Goal: Task Accomplishment & Management: Manage account settings

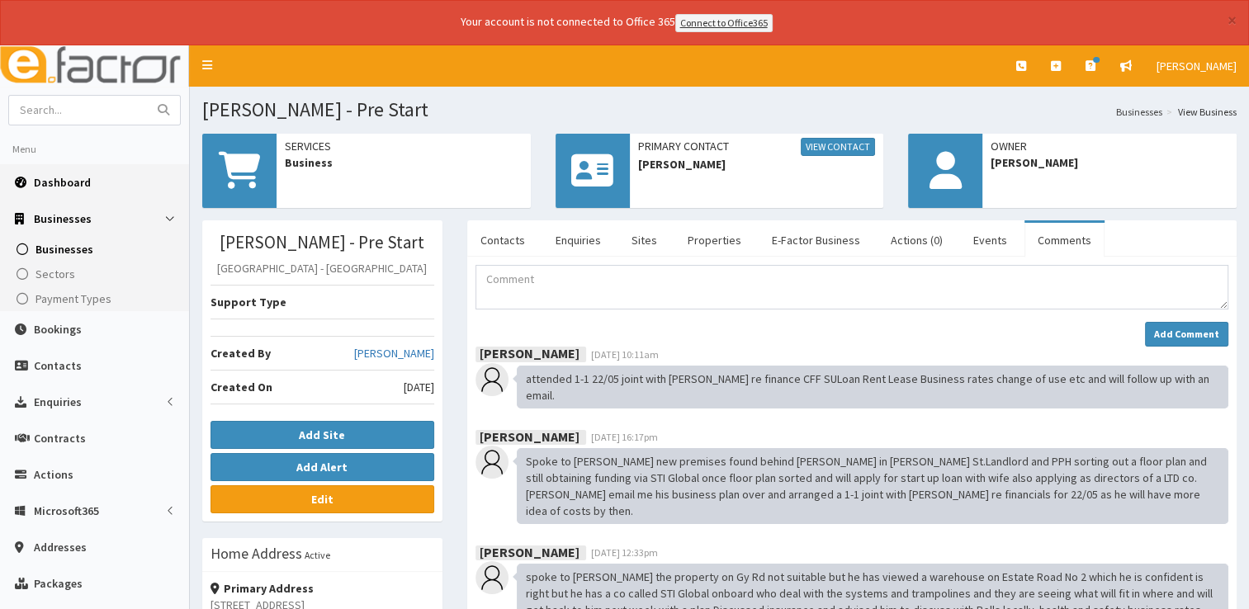
click at [66, 165] on link "Dashboard" at bounding box center [94, 182] width 189 height 36
click at [50, 185] on span "Dashboard" at bounding box center [62, 182] width 57 height 15
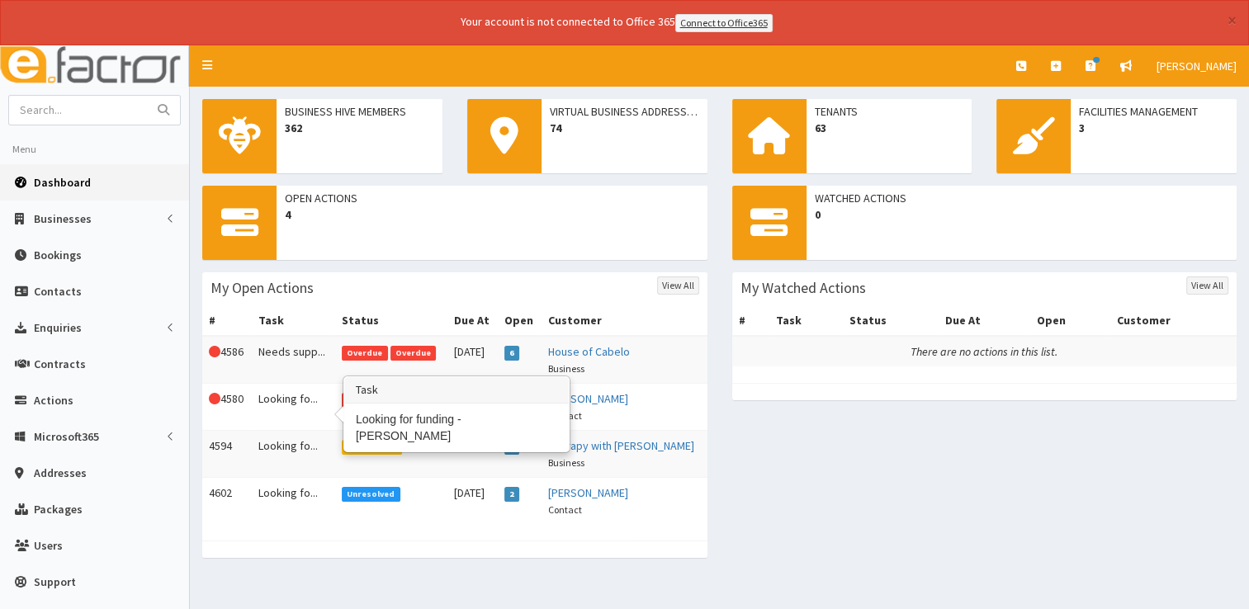
click at [286, 400] on td "Looking fo..." at bounding box center [293, 406] width 83 height 47
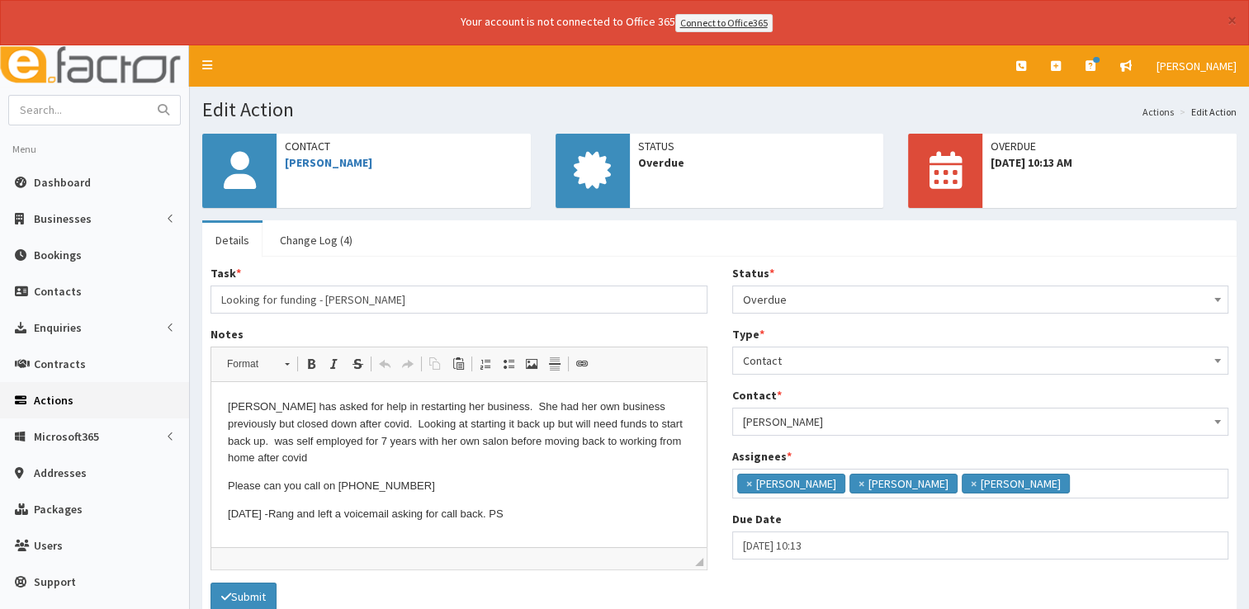
scroll to position [10, 0]
select select "10"
select select "13"
click at [836, 539] on input "11-10-2025 10:13" at bounding box center [980, 546] width 497 height 28
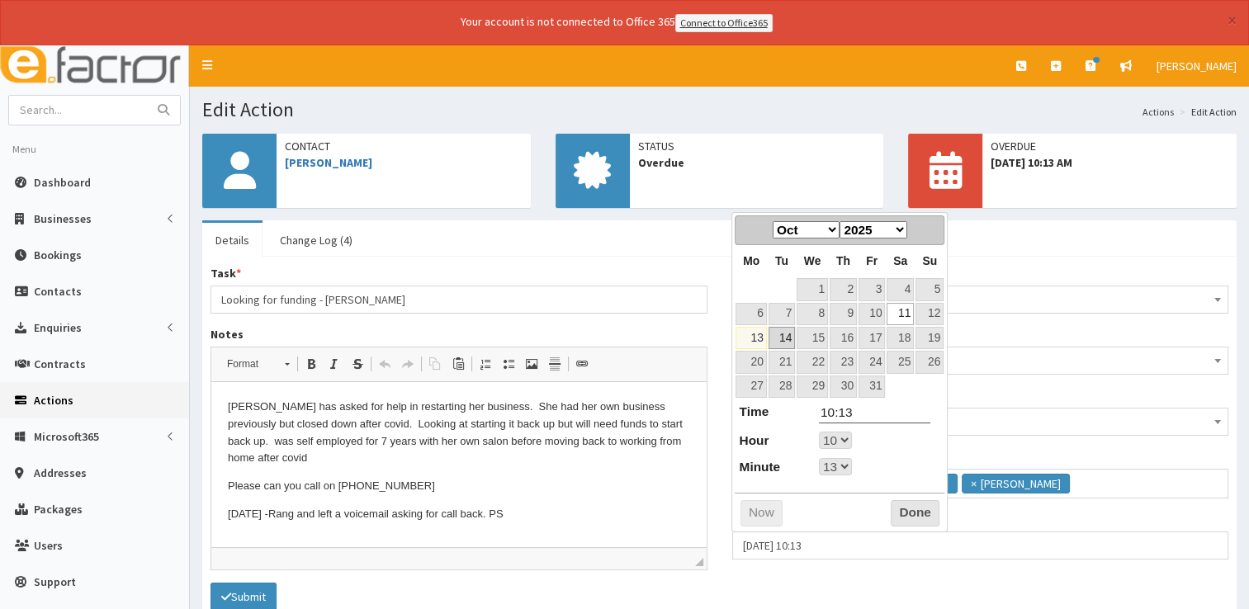
click at [791, 340] on link "14" at bounding box center [782, 338] width 26 height 22
type input "14-10-2025 10:13"
select select "10"
select select "13"
click at [901, 505] on button "Done" at bounding box center [915, 513] width 49 height 26
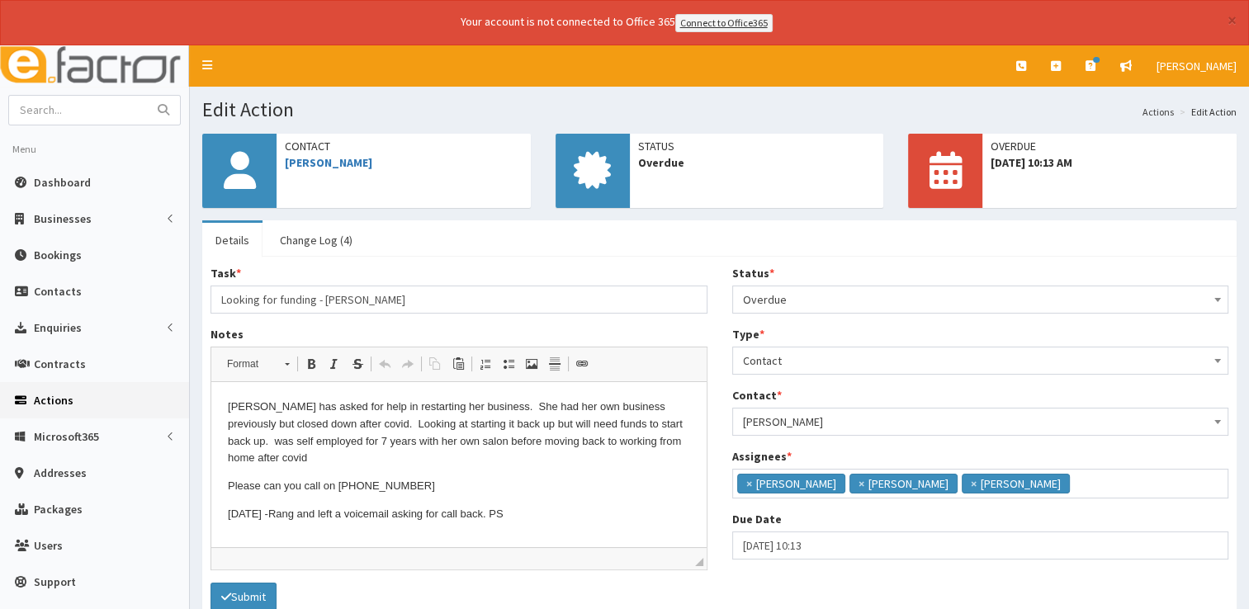
click at [812, 301] on span "Overdue" at bounding box center [981, 299] width 476 height 23
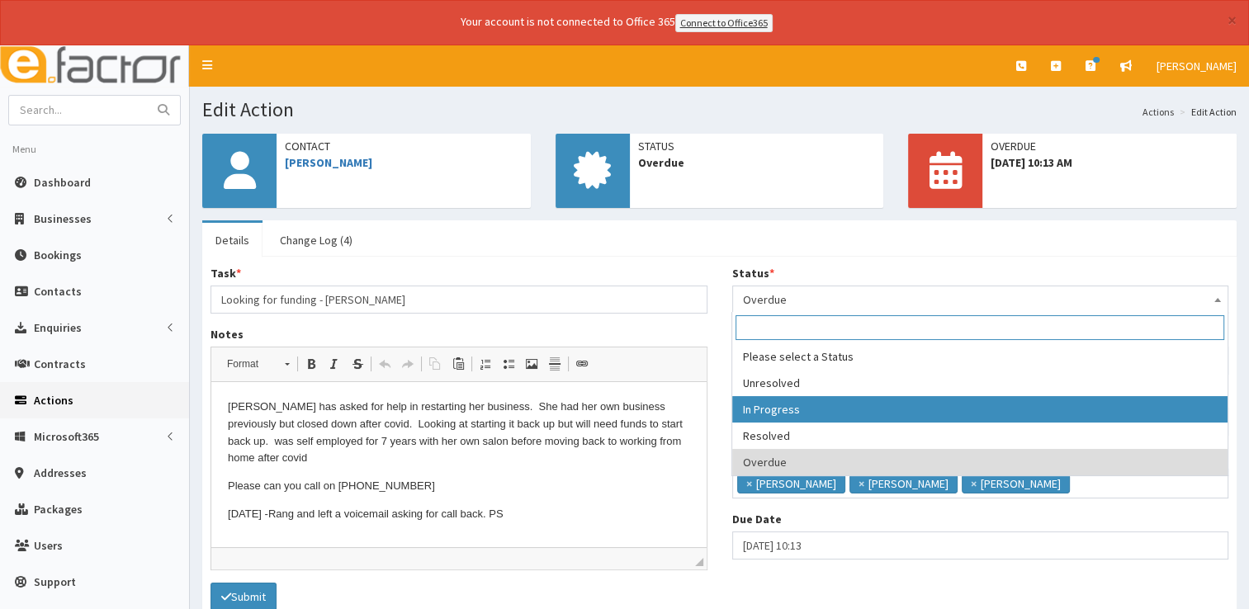
select select "2"
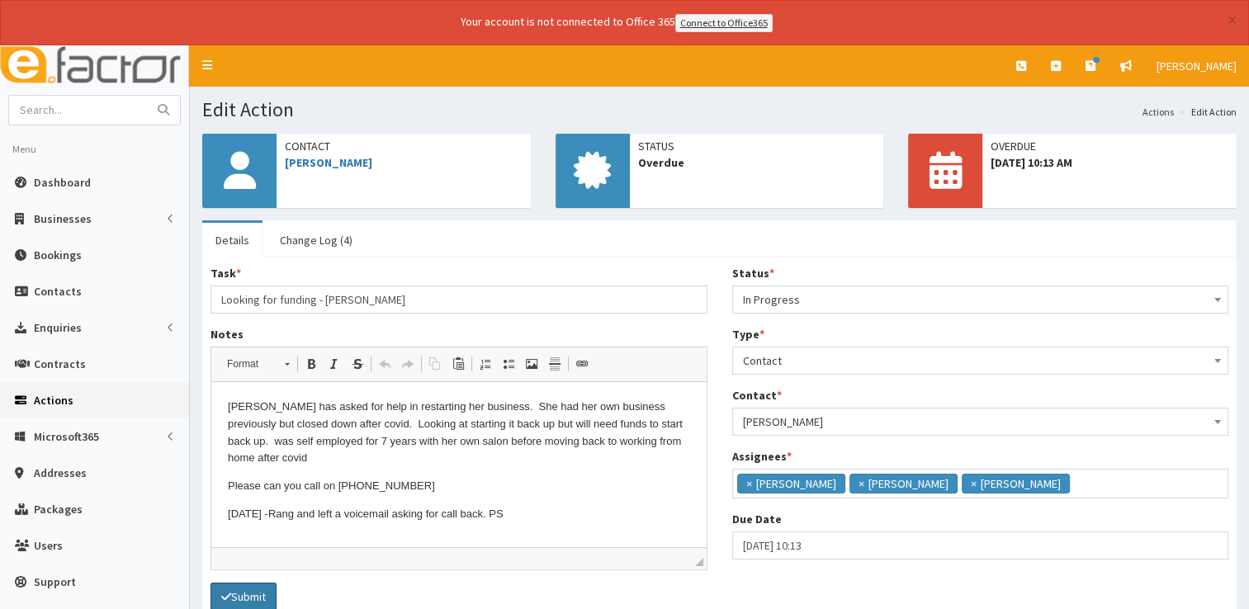
click at [251, 603] on button "Submit" at bounding box center [244, 597] width 66 height 28
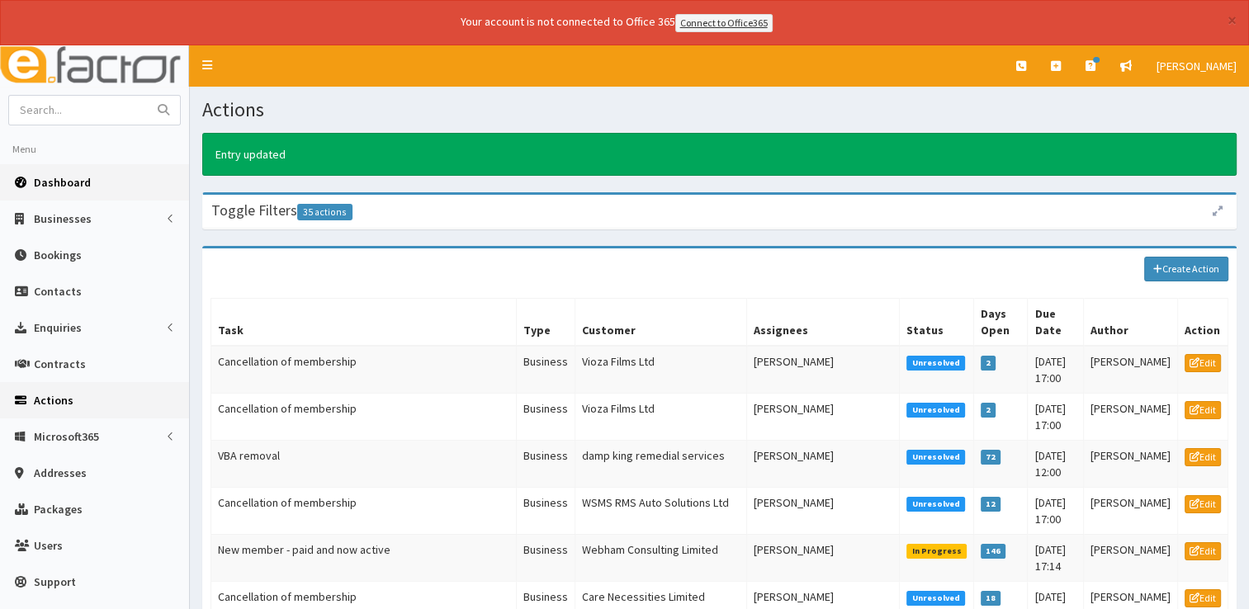
click at [47, 181] on span "Dashboard" at bounding box center [62, 182] width 57 height 15
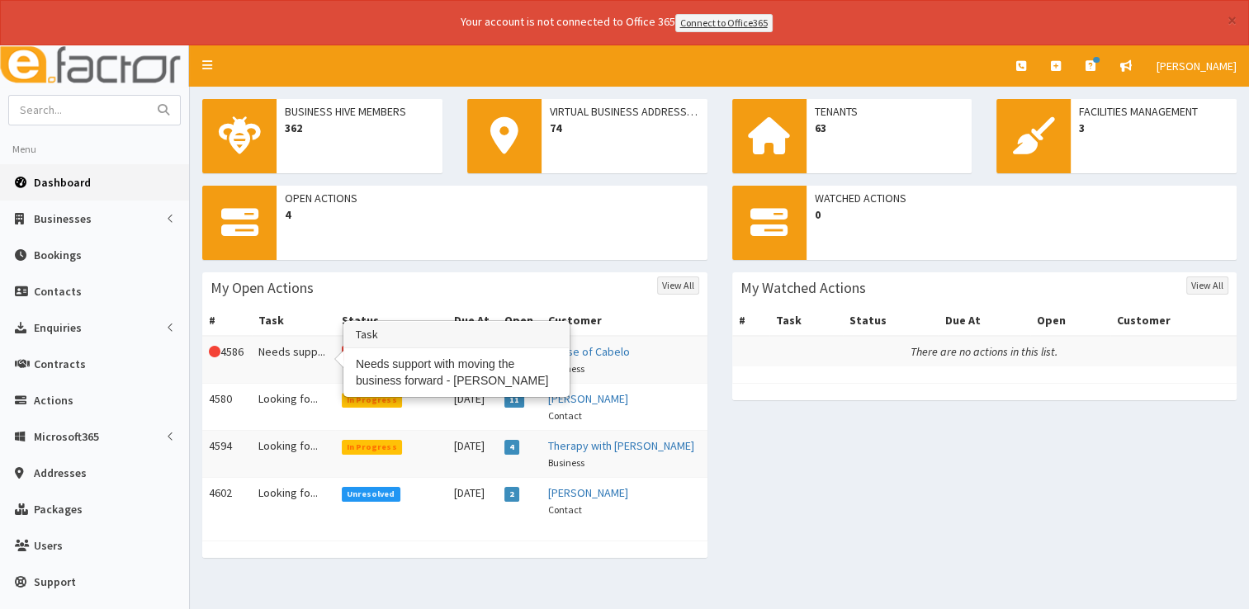
click at [293, 351] on td "Needs supp..." at bounding box center [293, 360] width 83 height 48
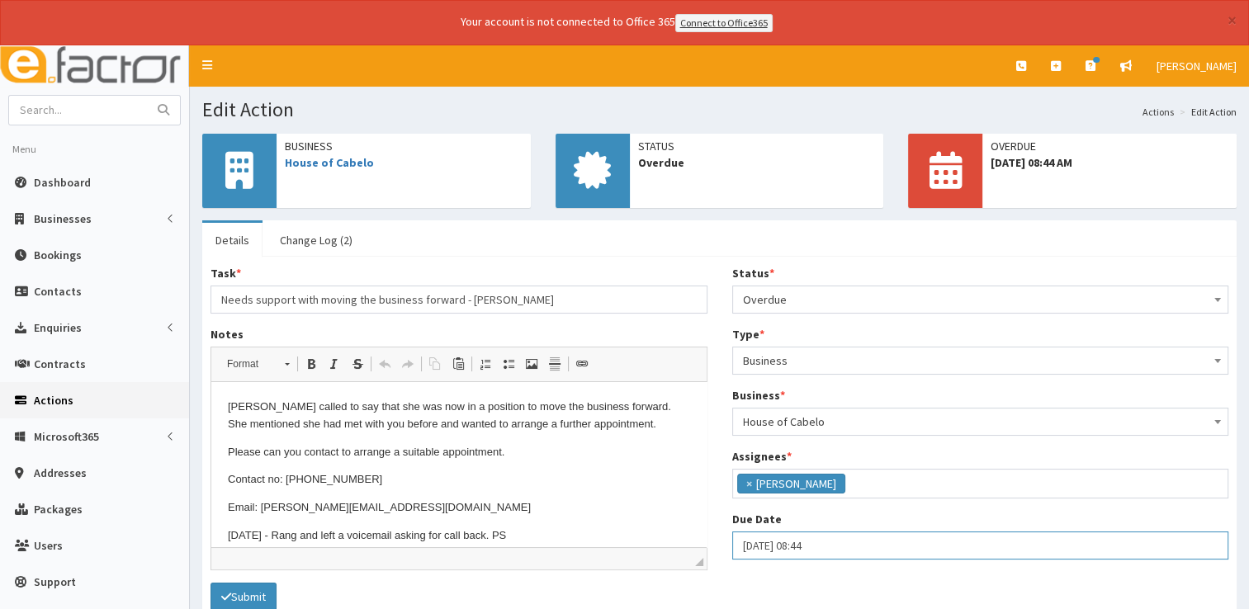
select select "8"
select select "44"
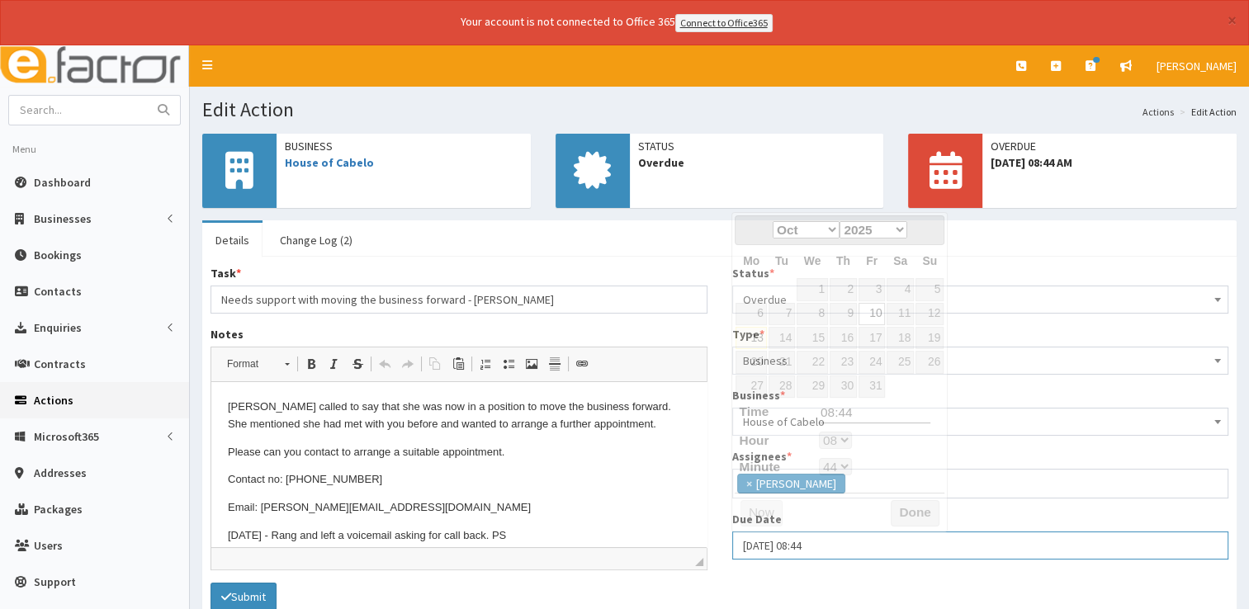
click at [840, 552] on input "10-10-2025 08:44" at bounding box center [980, 546] width 497 height 28
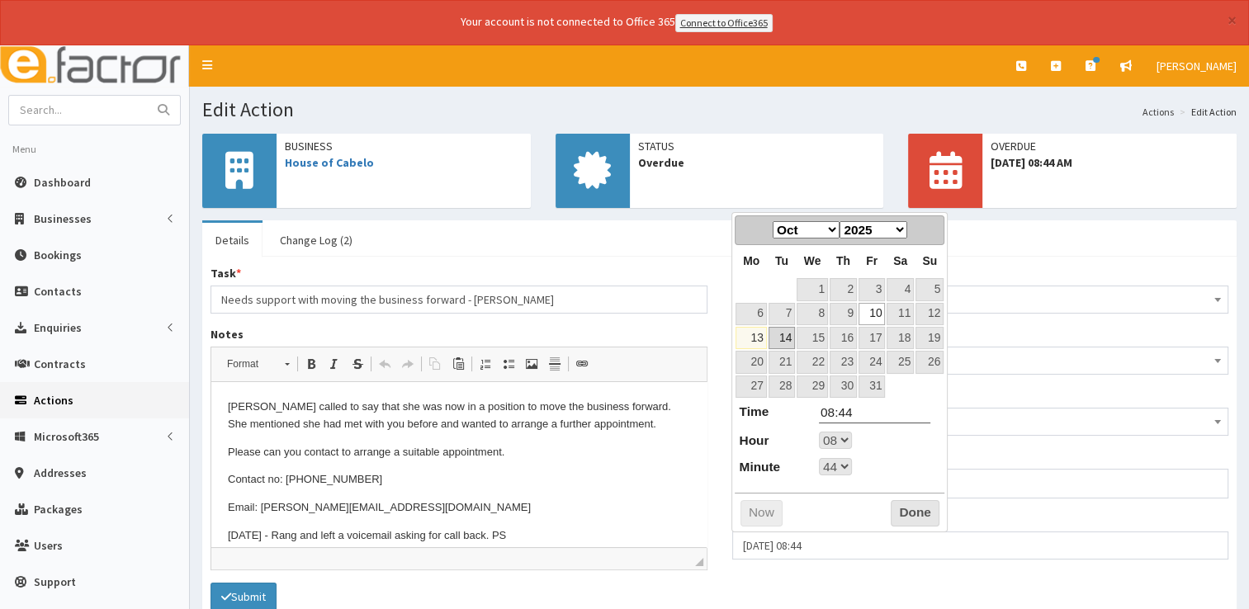
click at [790, 336] on link "14" at bounding box center [782, 338] width 26 height 22
type input "14-10-2025 08:44"
select select "8"
select select "44"
click at [922, 500] on button "Done" at bounding box center [915, 513] width 49 height 26
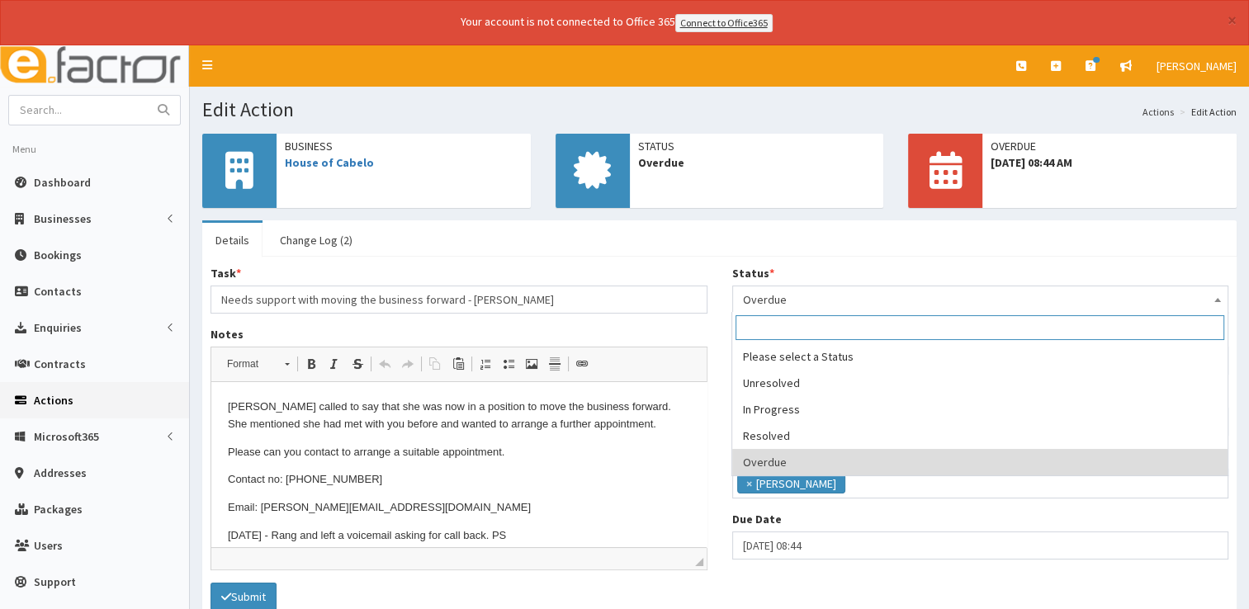
click at [806, 305] on span "Overdue" at bounding box center [981, 299] width 476 height 23
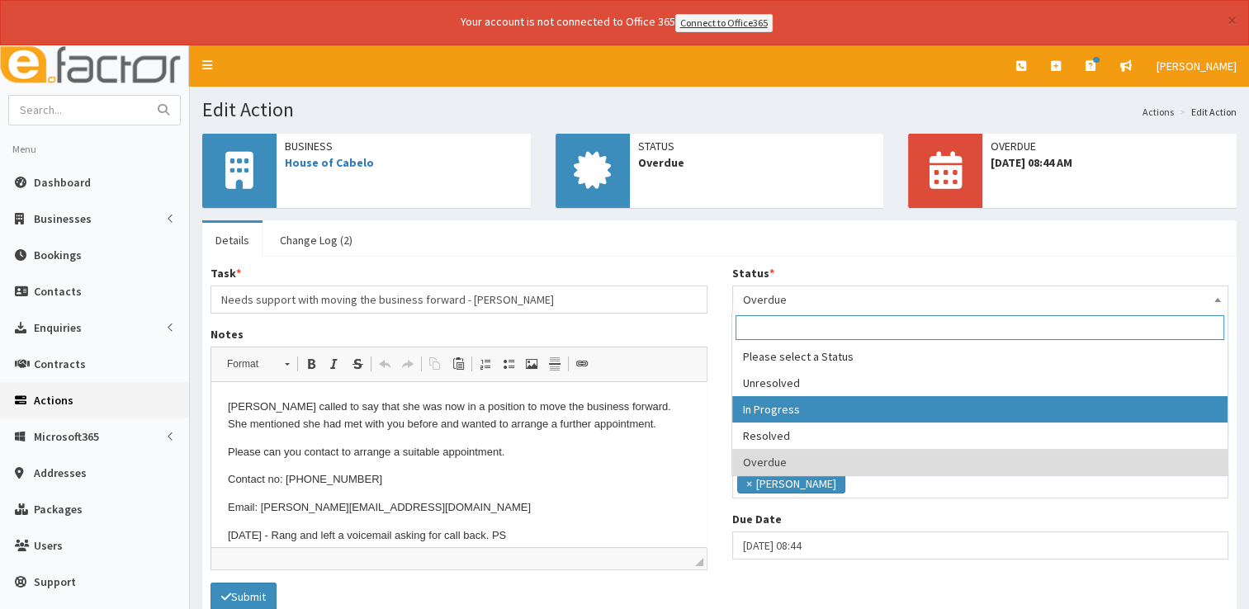
select select "2"
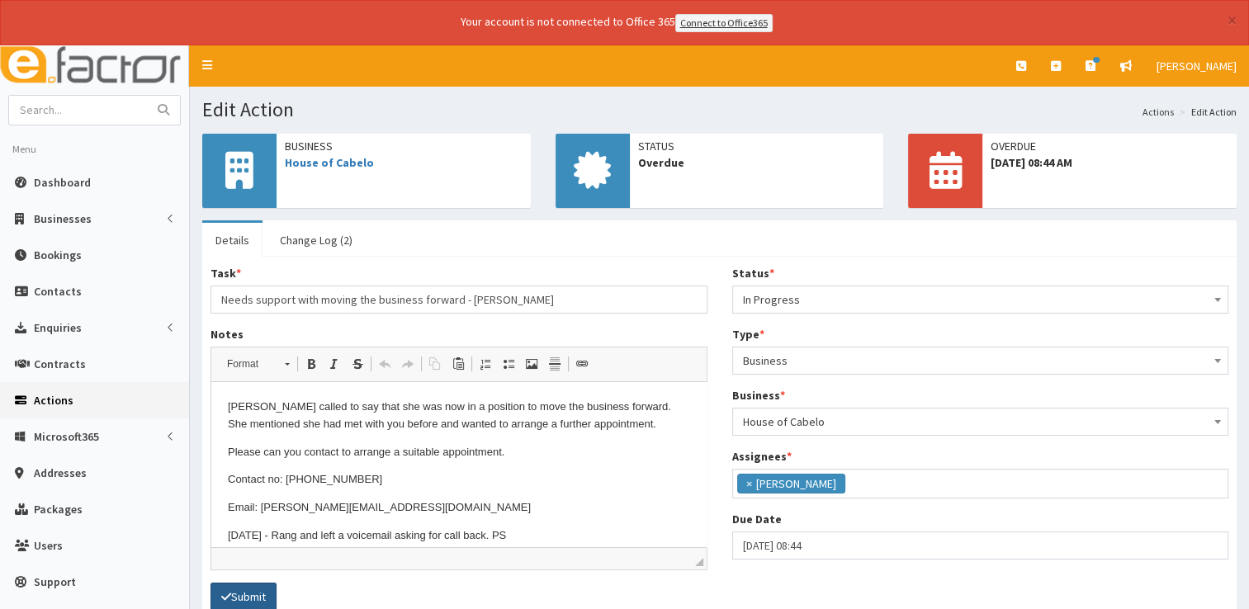
click at [266, 583] on button "Submit" at bounding box center [244, 597] width 66 height 28
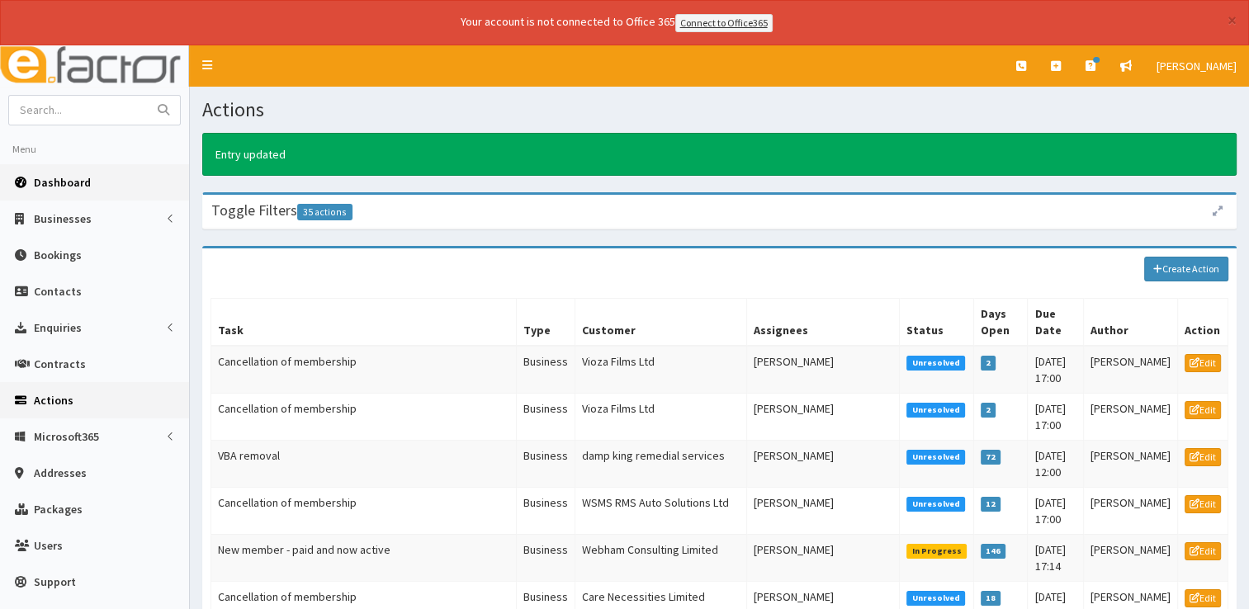
click at [70, 184] on span "Dashboard" at bounding box center [62, 182] width 57 height 15
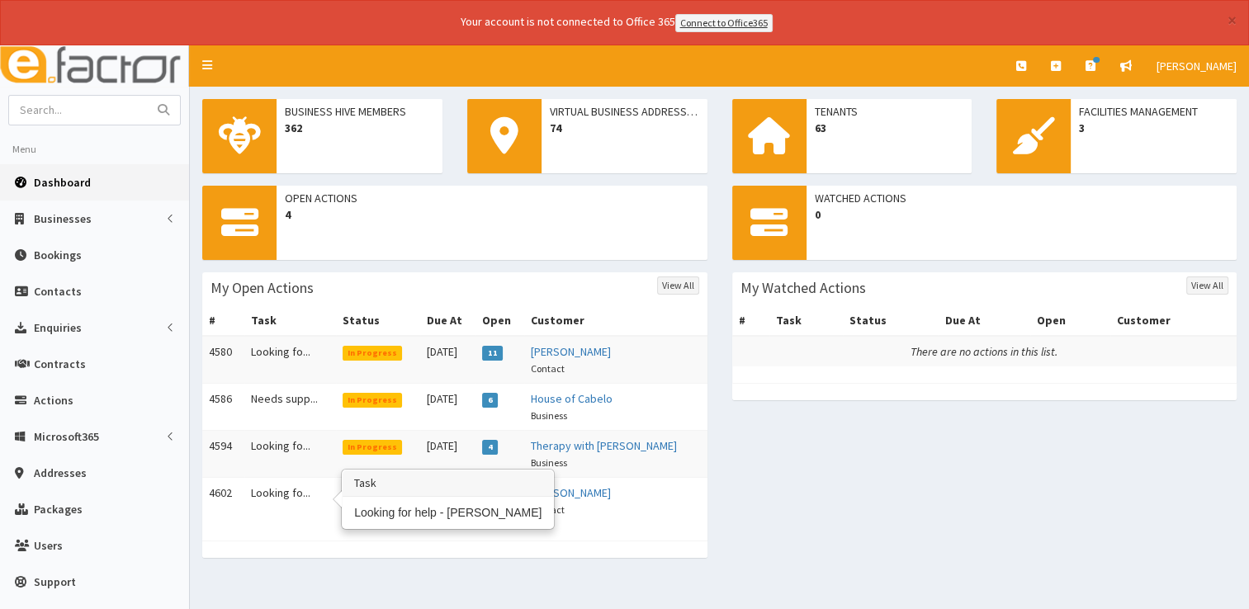
click at [263, 491] on td "Looking fo..." at bounding box center [290, 500] width 92 height 47
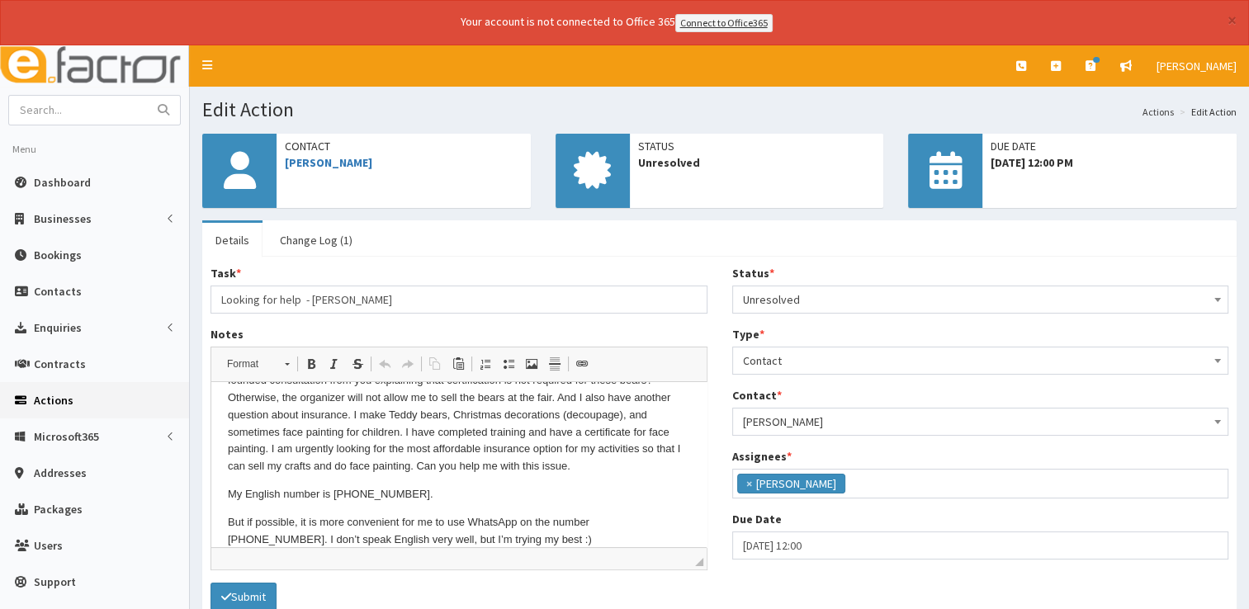
scroll to position [206, 0]
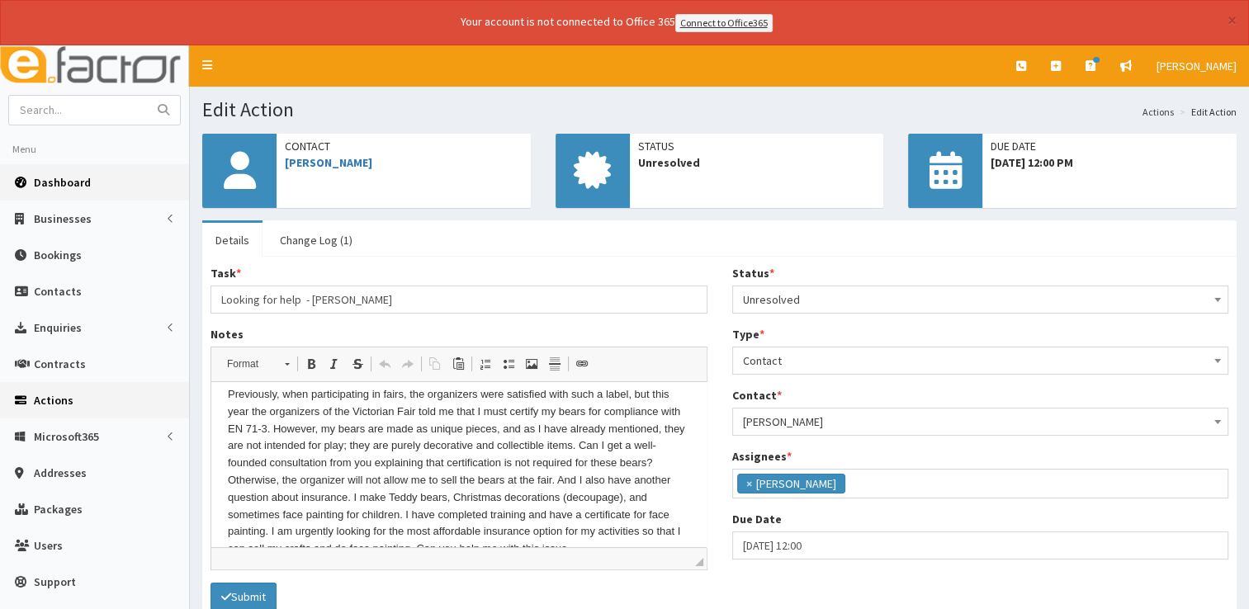
click at [66, 165] on link "Dashboard" at bounding box center [94, 182] width 189 height 36
